Goal: Task Accomplishment & Management: Complete application form

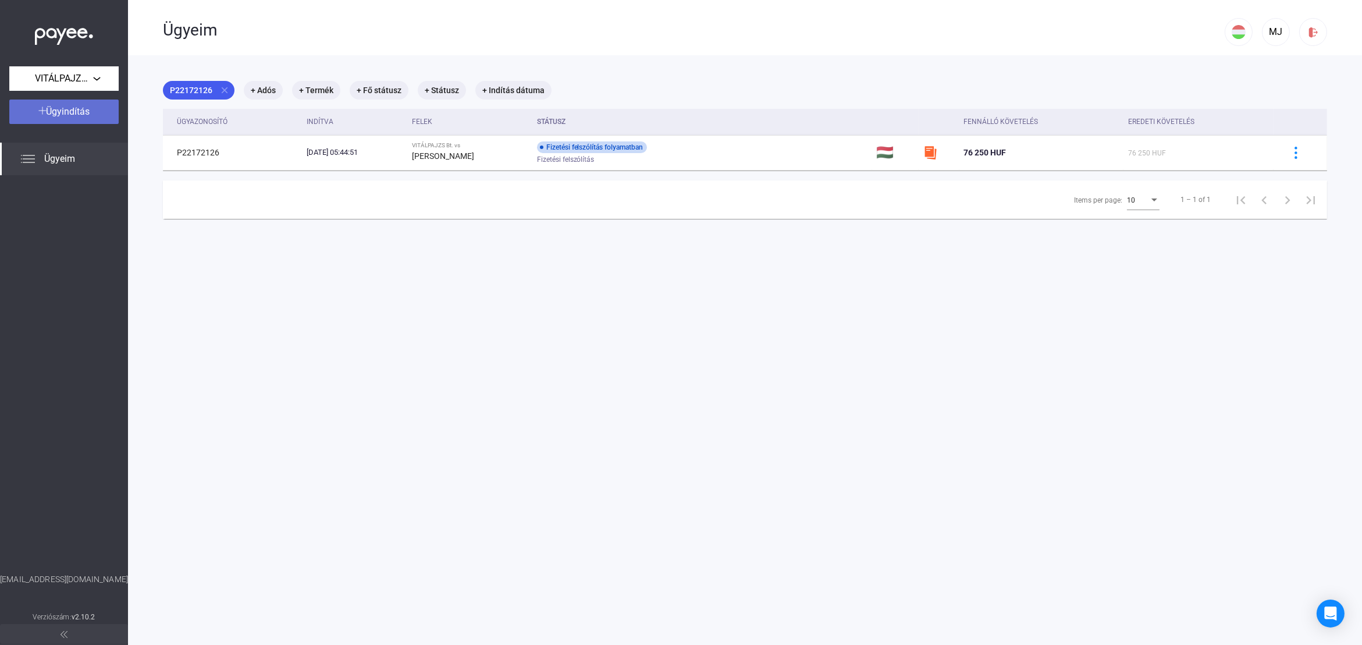
click at [81, 119] on button "Ügyindítás" at bounding box center [63, 112] width 109 height 24
